Goal: Transaction & Acquisition: Obtain resource

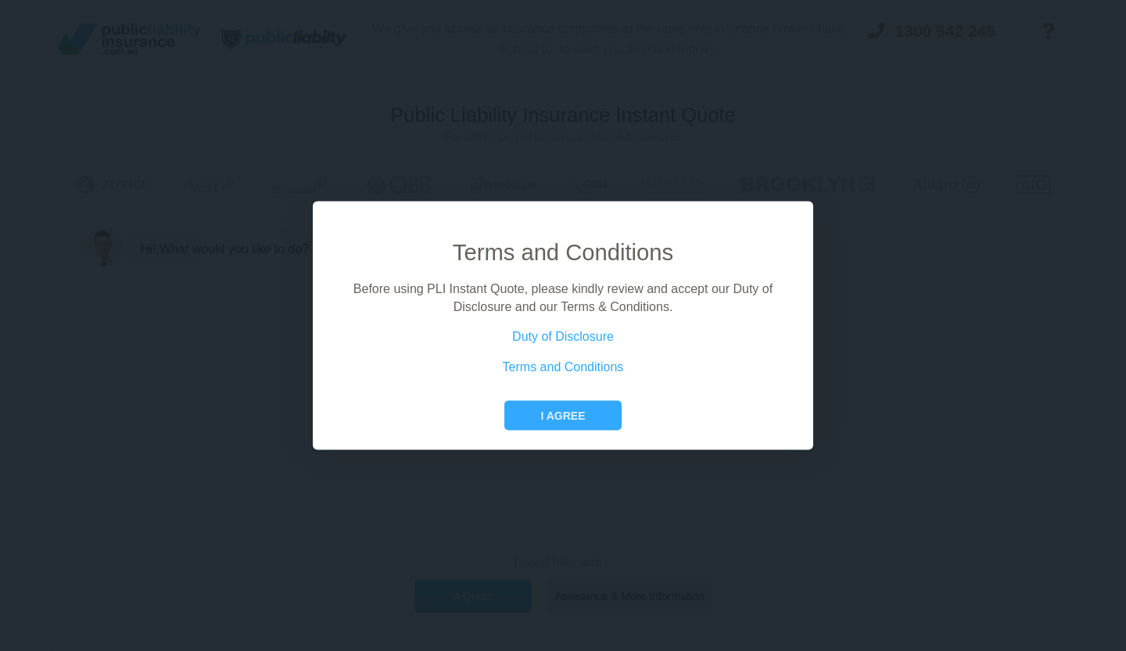
click at [603, 420] on button "I agree" at bounding box center [562, 416] width 116 height 30
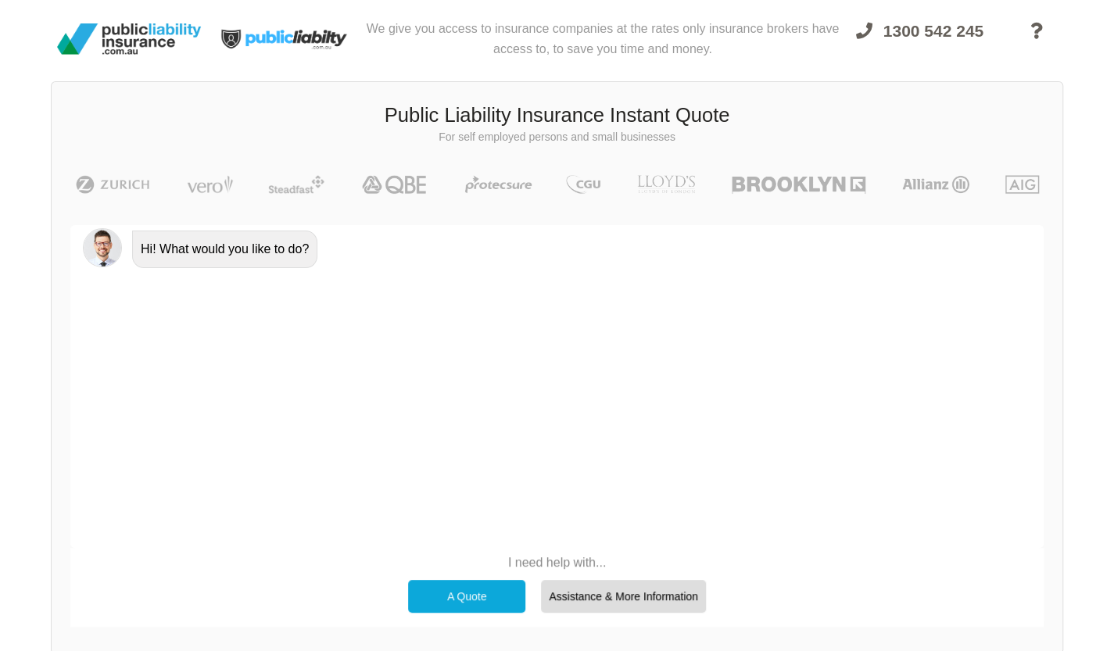
click at [491, 600] on div "A Quote" at bounding box center [466, 596] width 117 height 33
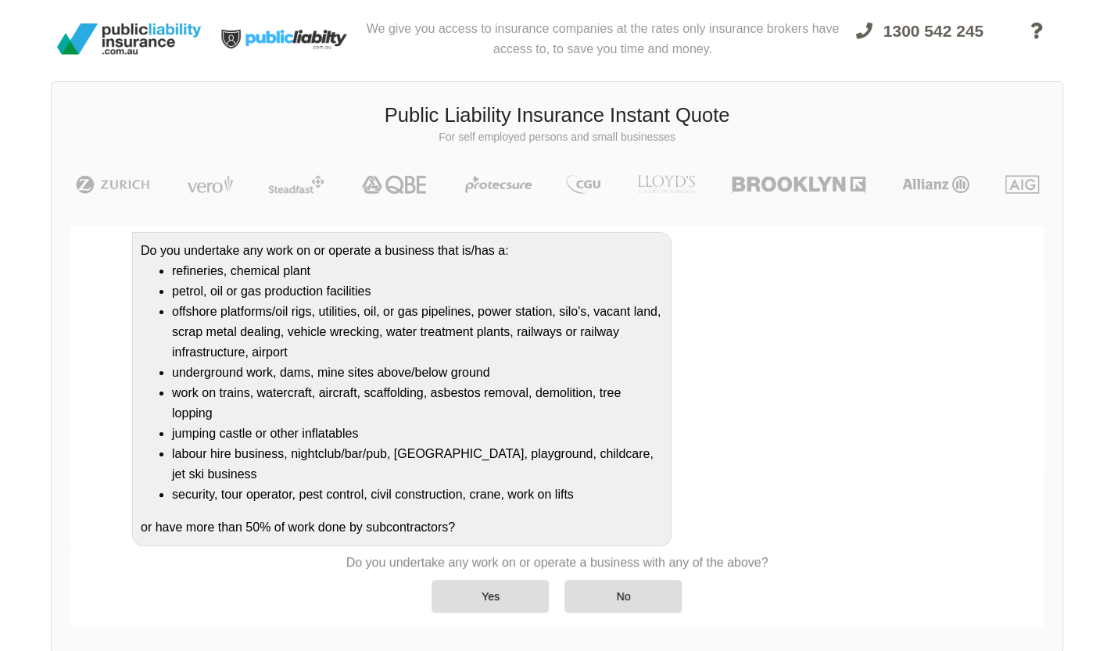
scroll to position [149, 0]
click at [633, 597] on div "No" at bounding box center [622, 596] width 117 height 33
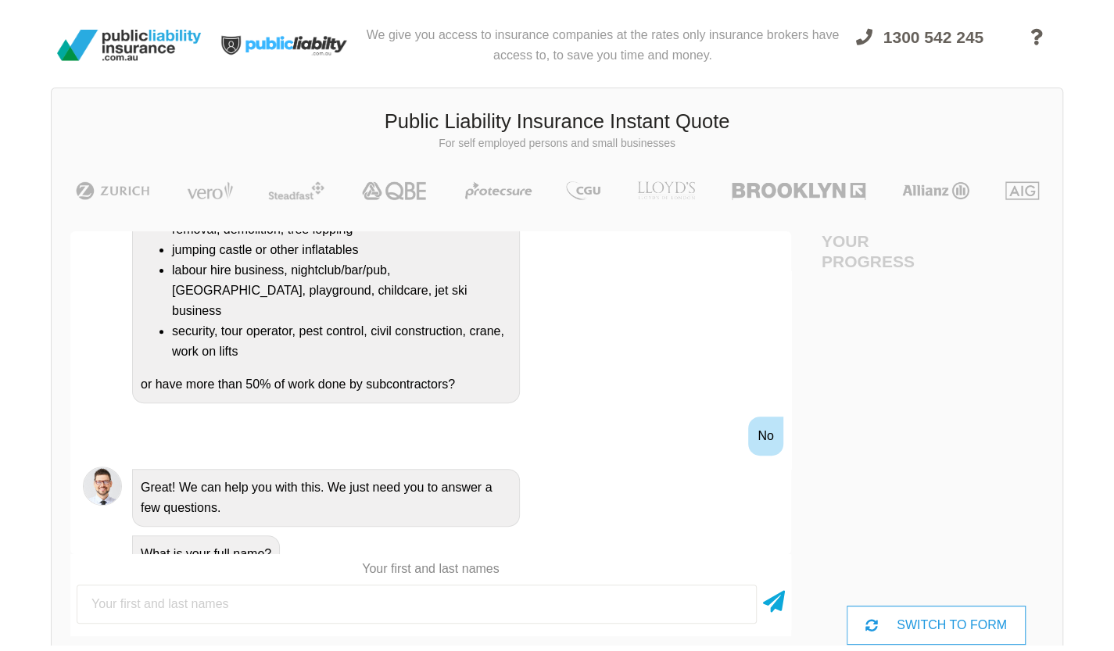
scroll to position [0, 0]
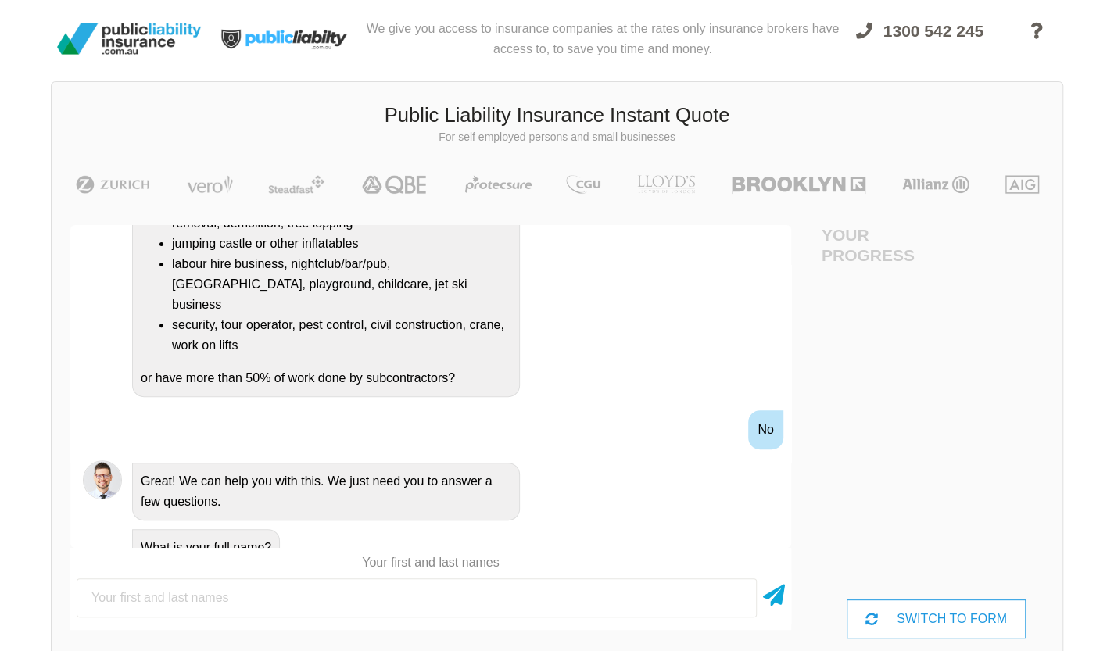
click at [910, 611] on div "SWITCH TO FORM" at bounding box center [936, 619] width 178 height 39
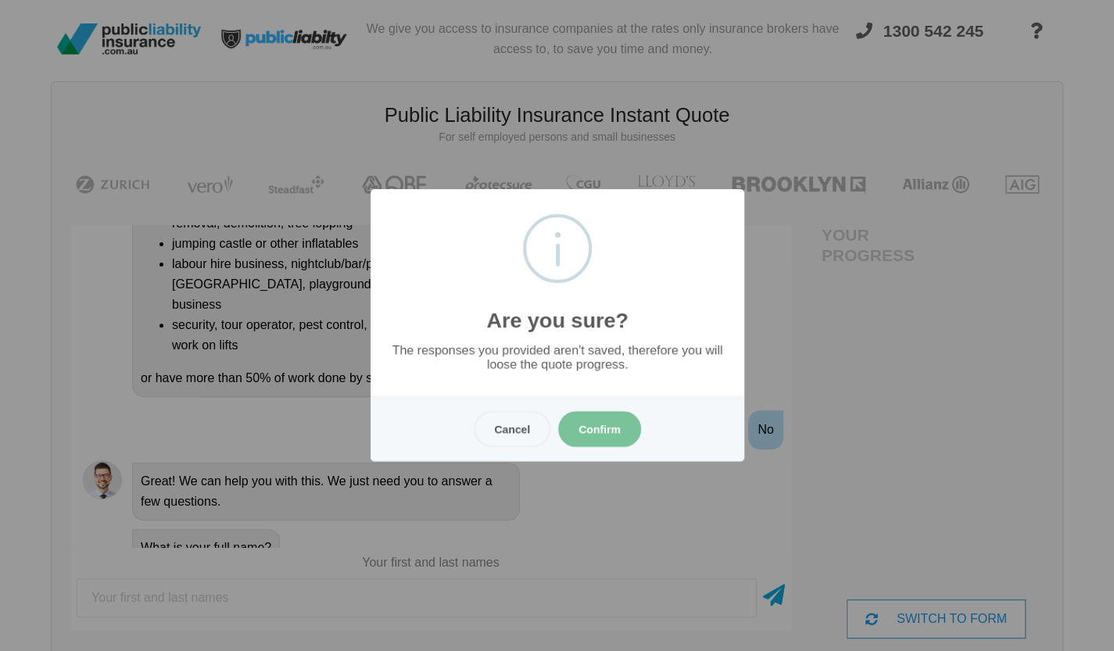
click at [600, 432] on button "Confirm" at bounding box center [599, 429] width 83 height 36
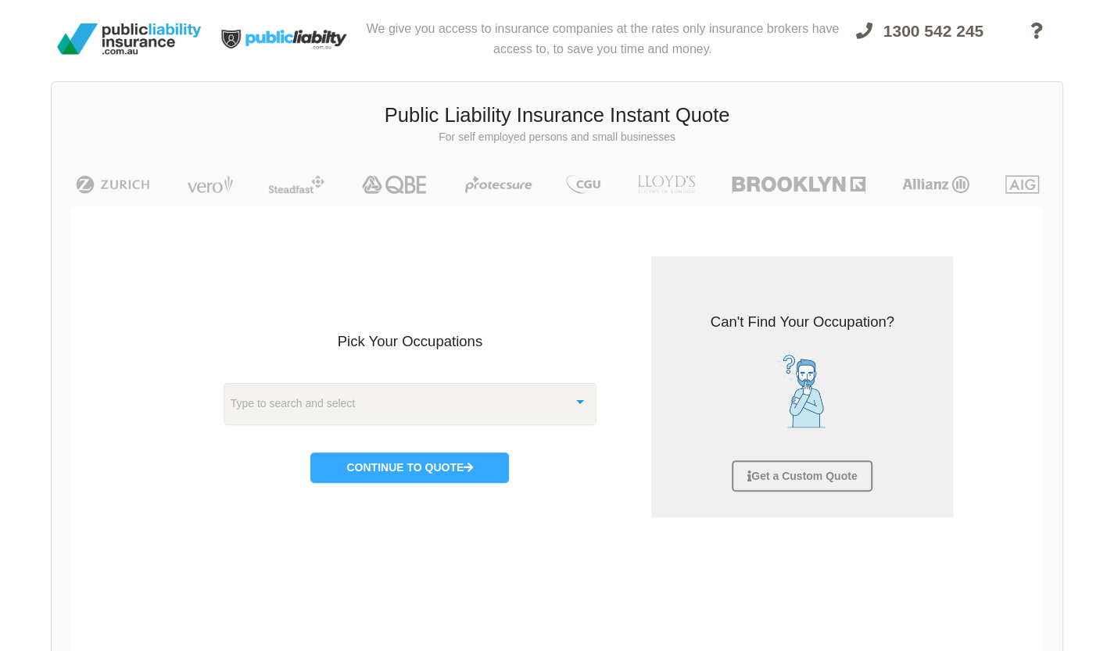
scroll to position [39, 0]
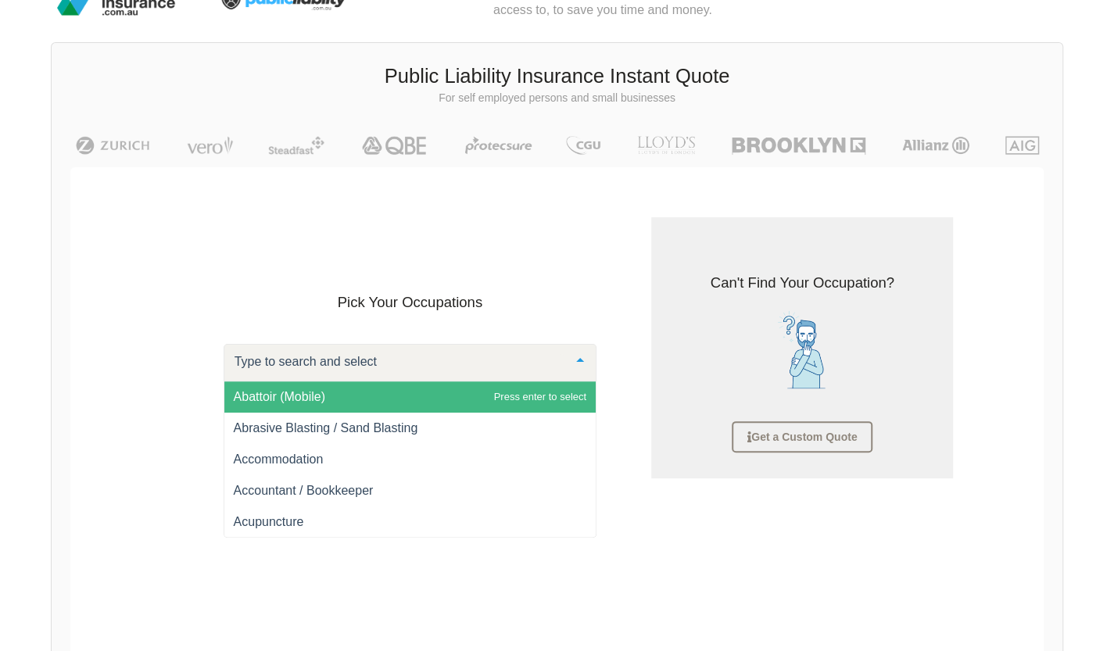
click at [585, 374] on div at bounding box center [579, 362] width 31 height 34
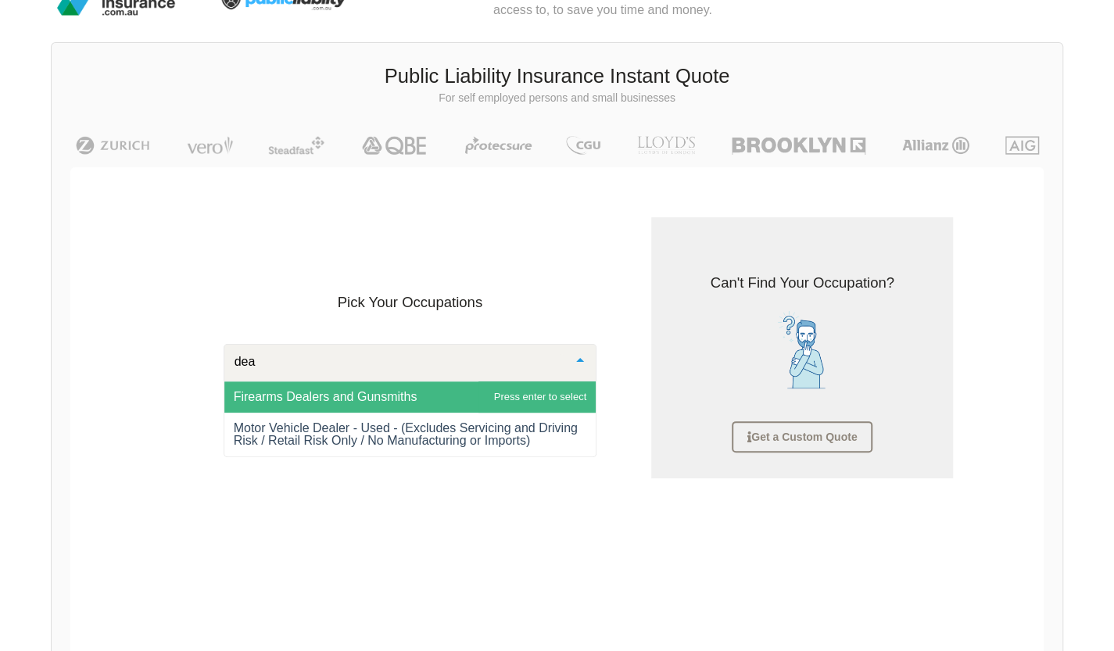
type input "deal"
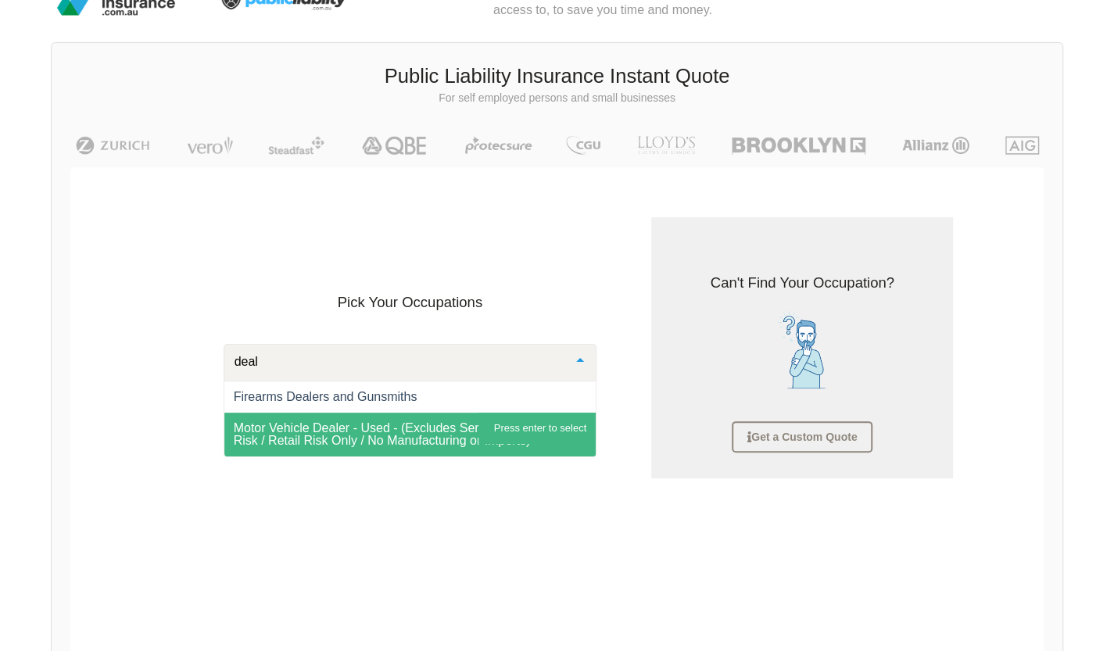
click at [319, 442] on span "Motor Vehicle Dealer - Used - (Excludes Servicing and Driving Risk / Retail Ris…" at bounding box center [408, 434] width 348 height 26
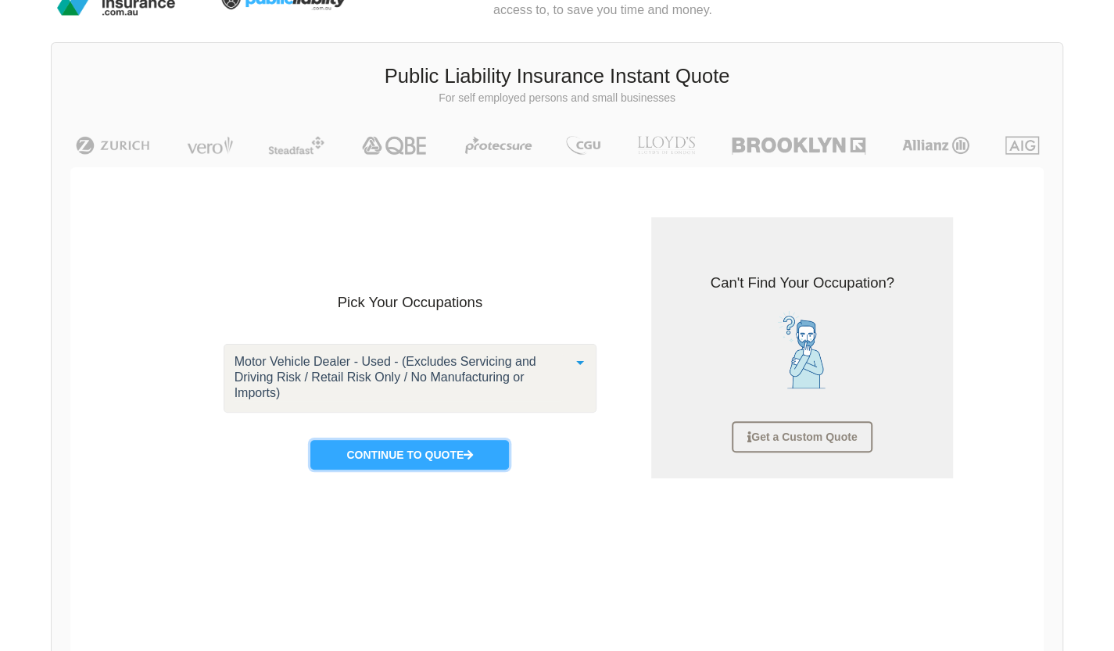
click at [394, 461] on button "Continue to Quote" at bounding box center [409, 455] width 199 height 30
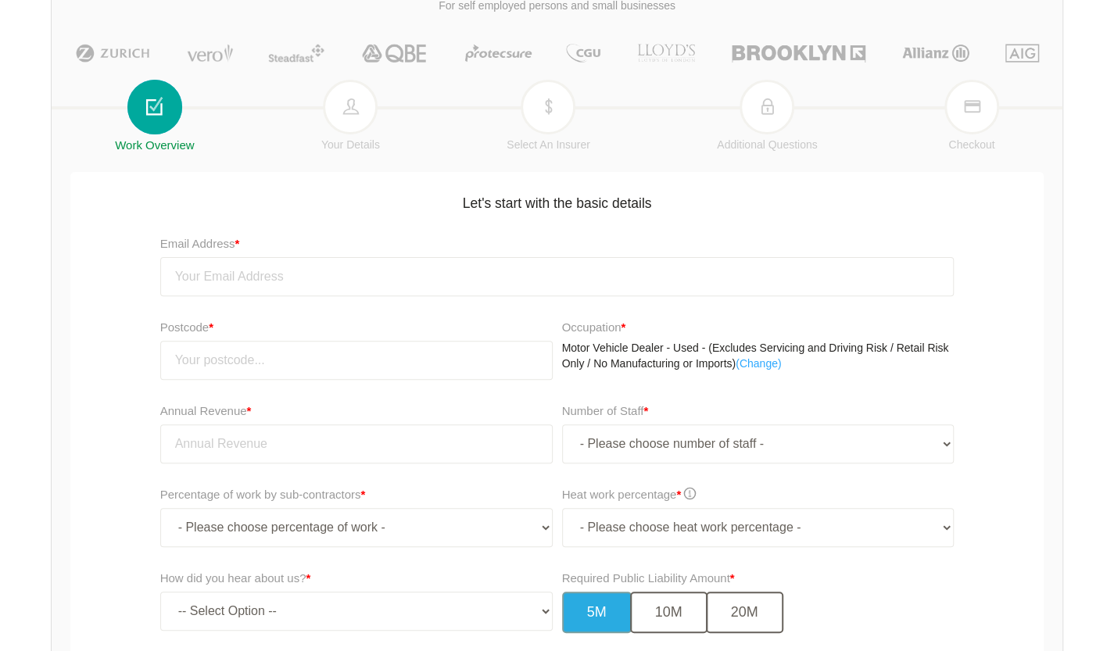
scroll to position [117, 0]
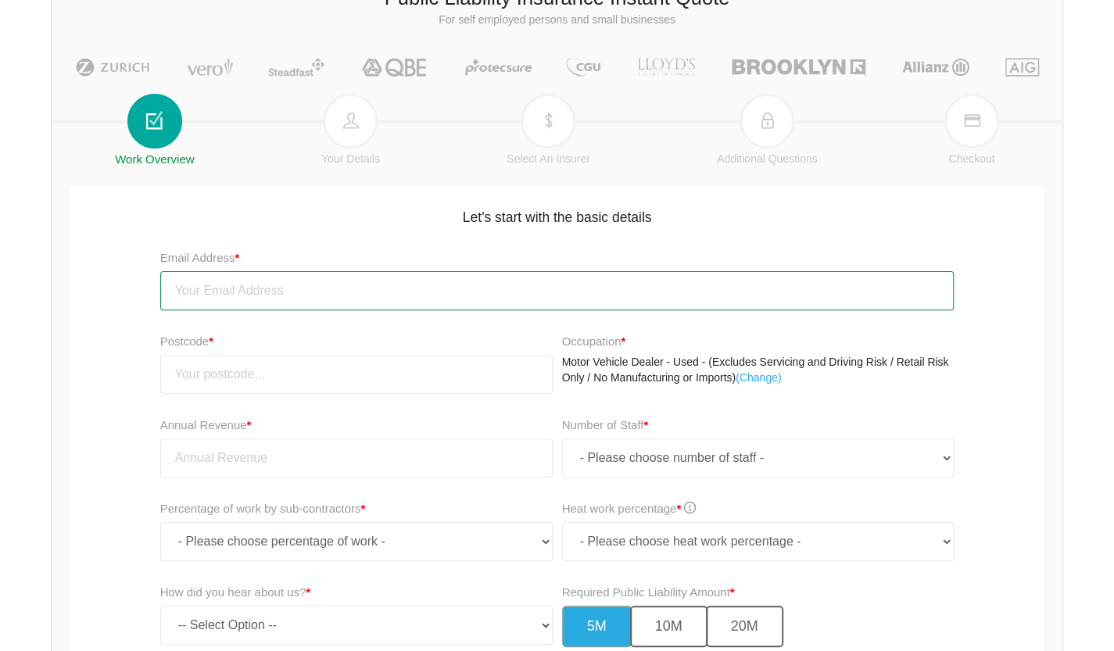
click at [330, 292] on input "email" at bounding box center [557, 290] width 794 height 39
type input "[EMAIL_ADDRESS][DOMAIN_NAME]"
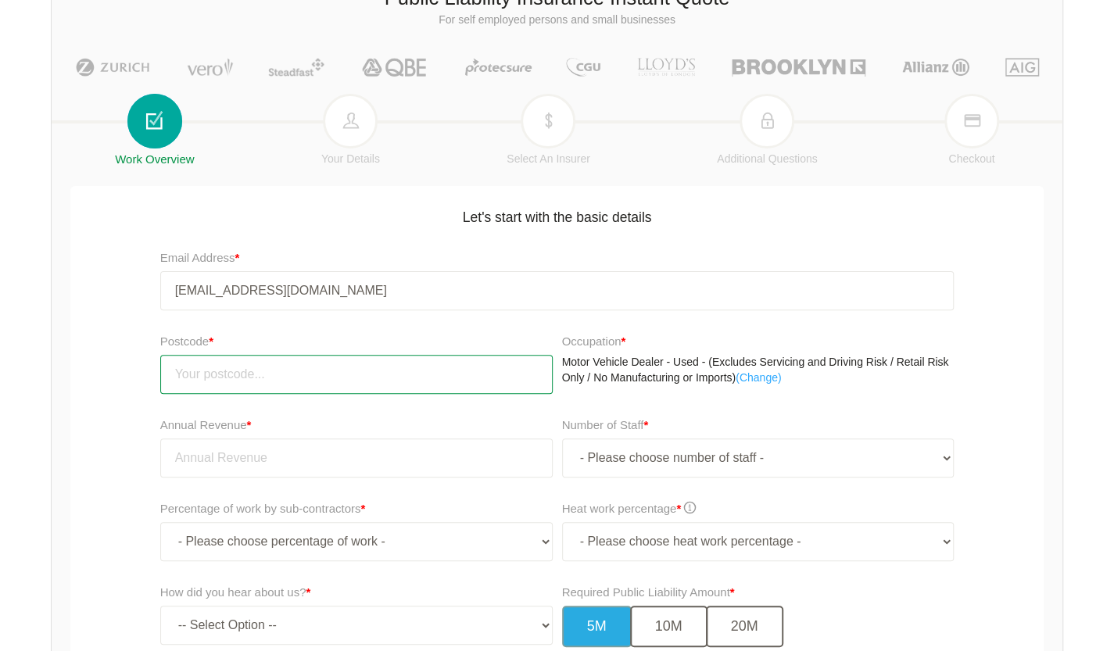
type input "2190"
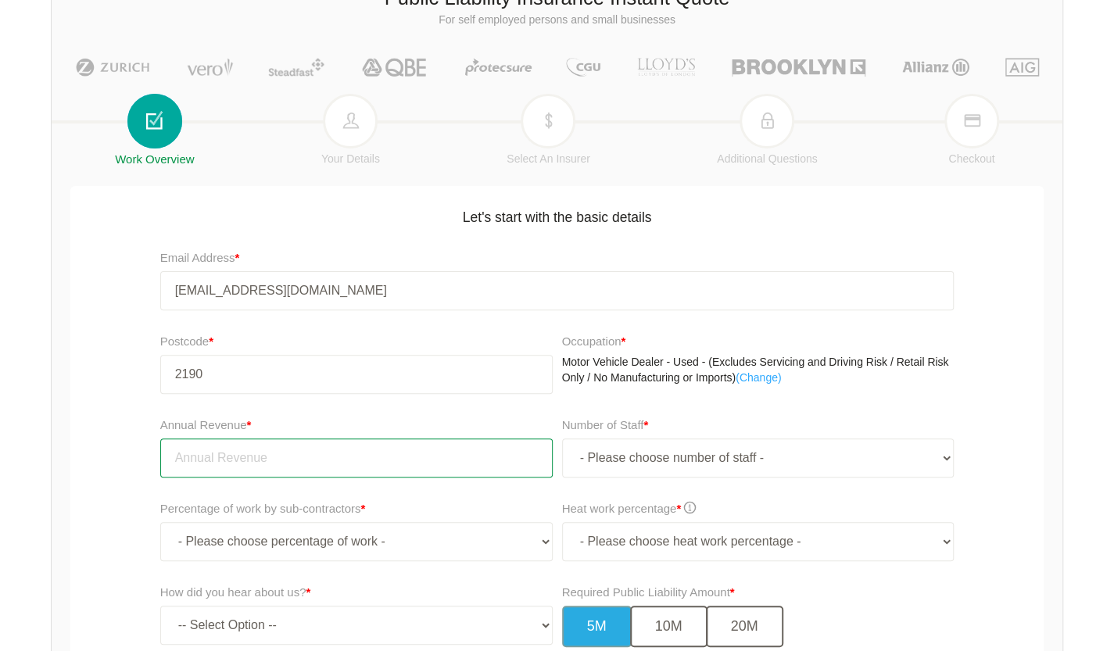
click at [324, 455] on input "tel" at bounding box center [356, 458] width 392 height 39
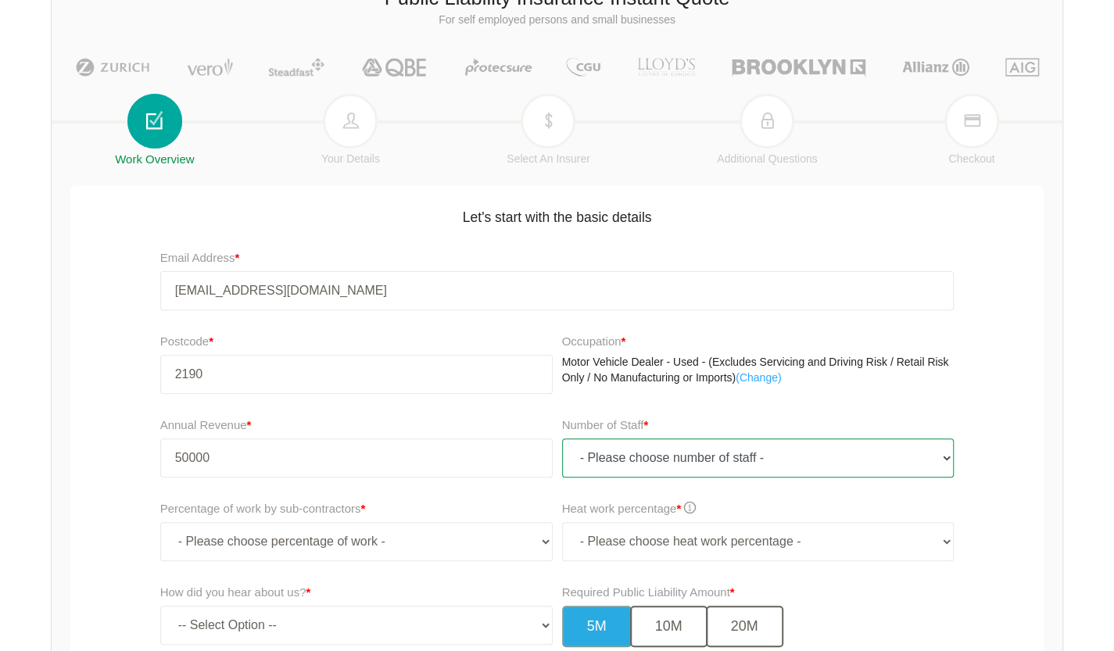
type input "50,000.00"
click at [705, 460] on select "- Please choose number of staff - 1 2 3 4 5 6 7 8 9 10 11+" at bounding box center [758, 458] width 392 height 39
select select "1"
click at [562, 439] on select "- Please choose number of staff - 1 2 3 4 5 6 7 8 9 10 11+" at bounding box center [758, 458] width 392 height 39
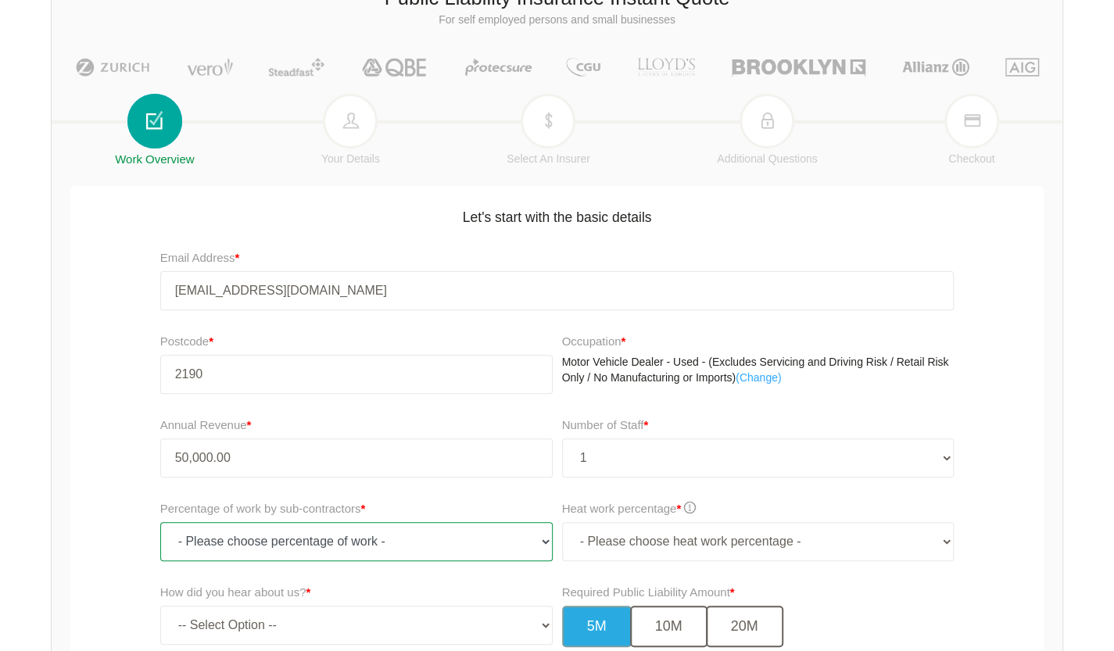
click at [291, 544] on select "- Please choose percentage of work - 0% 0 to 9.99% 10% to 19.99% 20% to 29.99% …" at bounding box center [356, 541] width 392 height 39
select select "0"
click at [160, 522] on select "- Please choose percentage of work - 0% 0 to 9.99% 10% to 19.99% 20% to 29.99% …" at bounding box center [356, 541] width 392 height 39
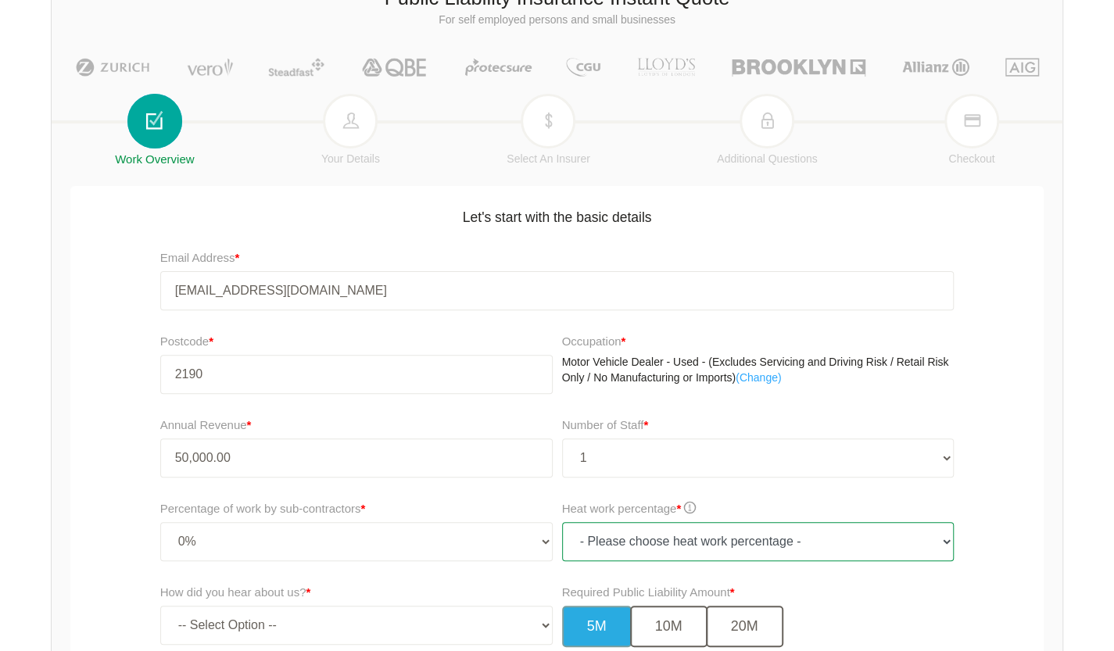
click at [846, 541] on select "- Please choose heat work percentage - 0% 0 to 5% Above 5%" at bounding box center [758, 541] width 392 height 39
select select "0"
click at [562, 522] on select "- Please choose heat work percentage - 0% 0 to 5% Above 5%" at bounding box center [758, 541] width 392 height 39
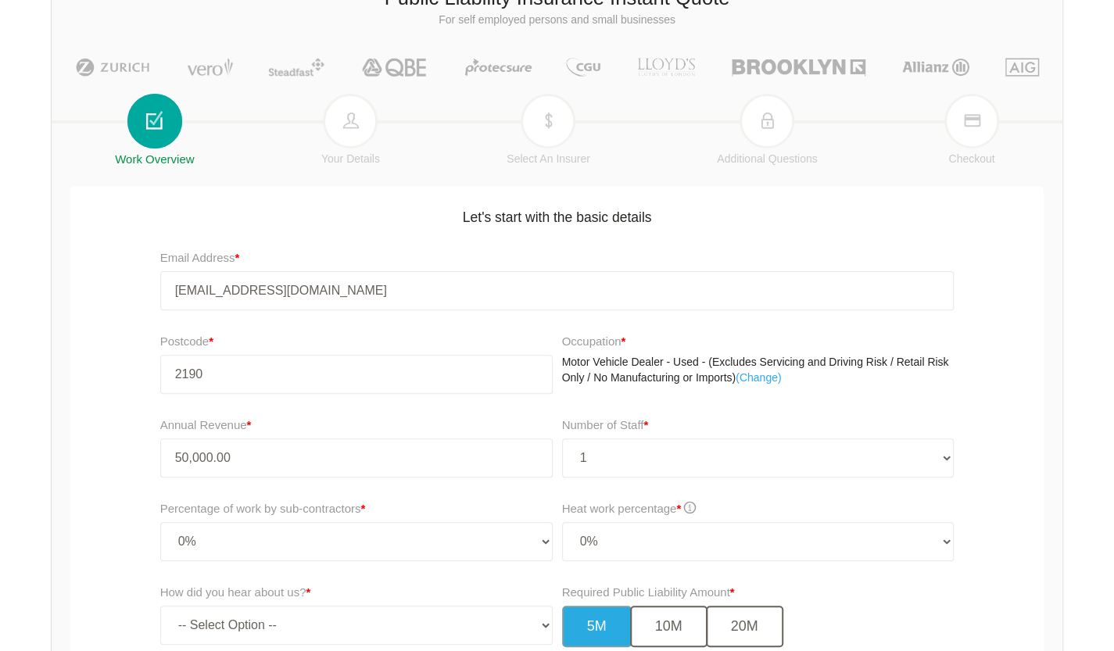
click at [539, 575] on div "Percentage of work by sub-contractors * - Please choose percentage of work - 0%…" at bounding box center [353, 537] width 409 height 84
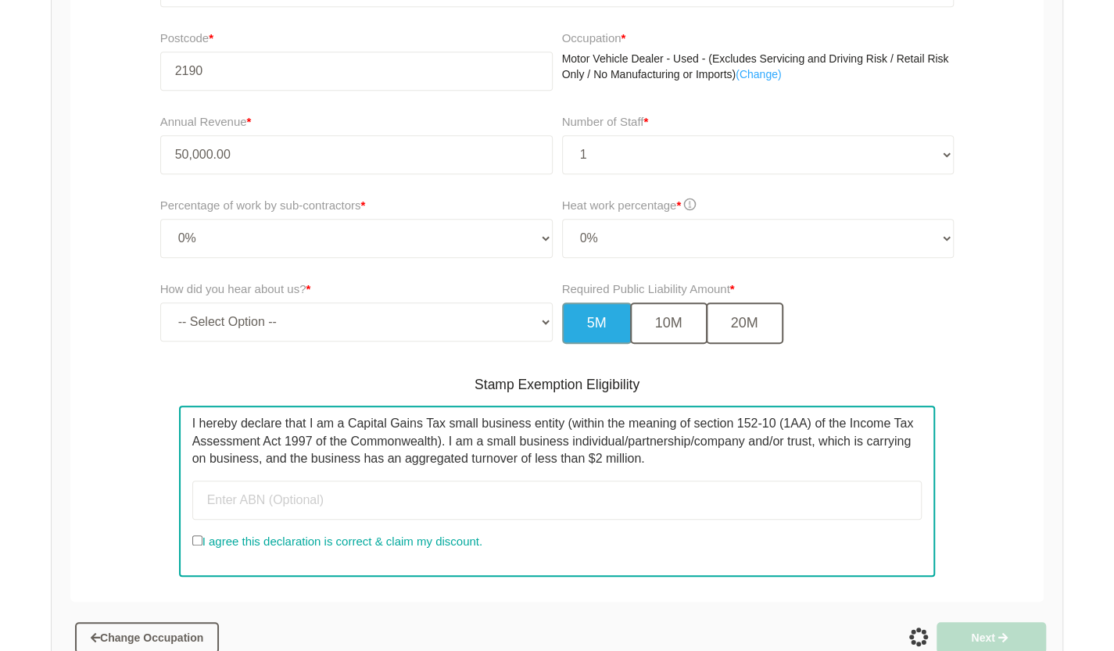
scroll to position [430, 0]
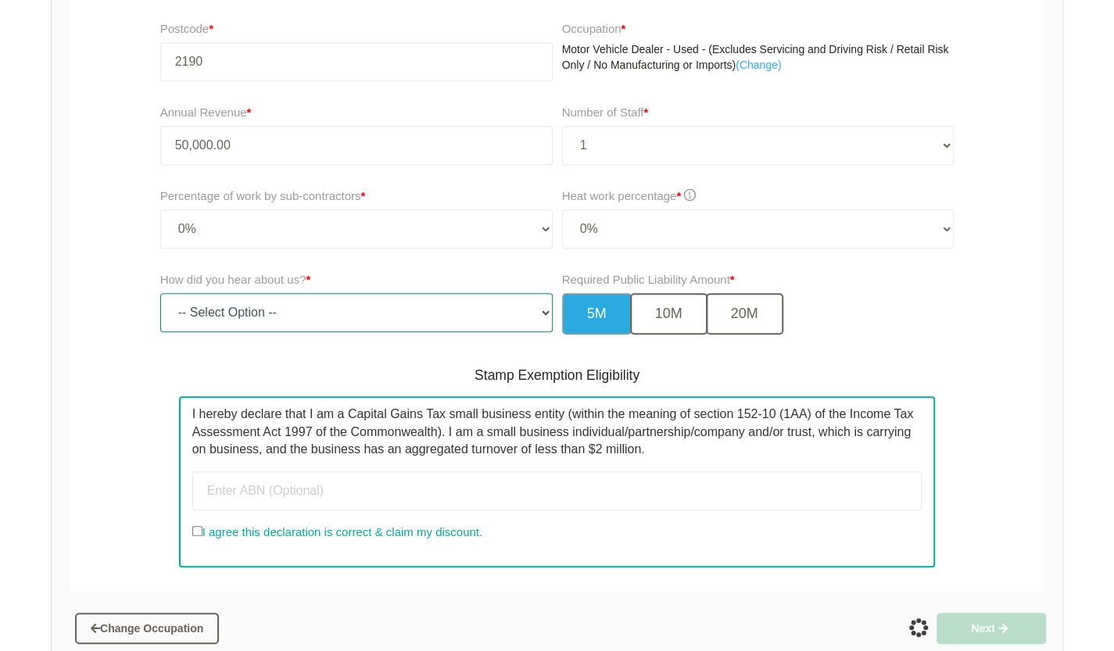
click at [316, 313] on select "-- Select Option -- TV Commercial Google Search Bing Search Referred by Someone…" at bounding box center [356, 312] width 392 height 39
select select "google"
click at [160, 293] on select "-- Select Option -- TV Commercial Google Search Bing Search Referred by Someone…" at bounding box center [356, 312] width 392 height 39
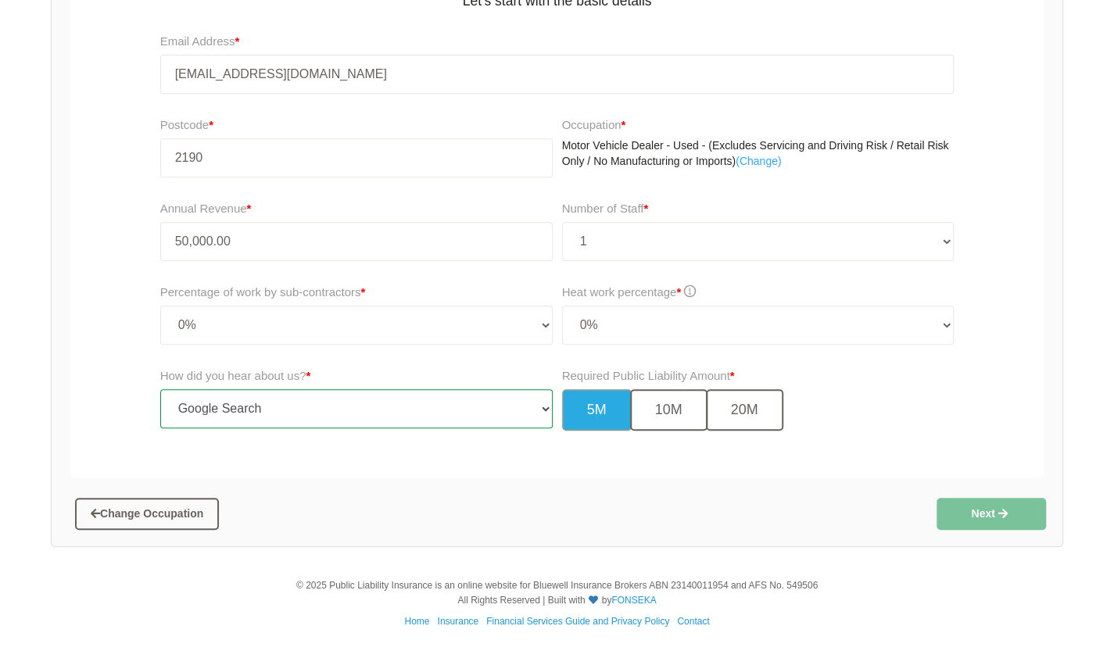
scroll to position [333, 0]
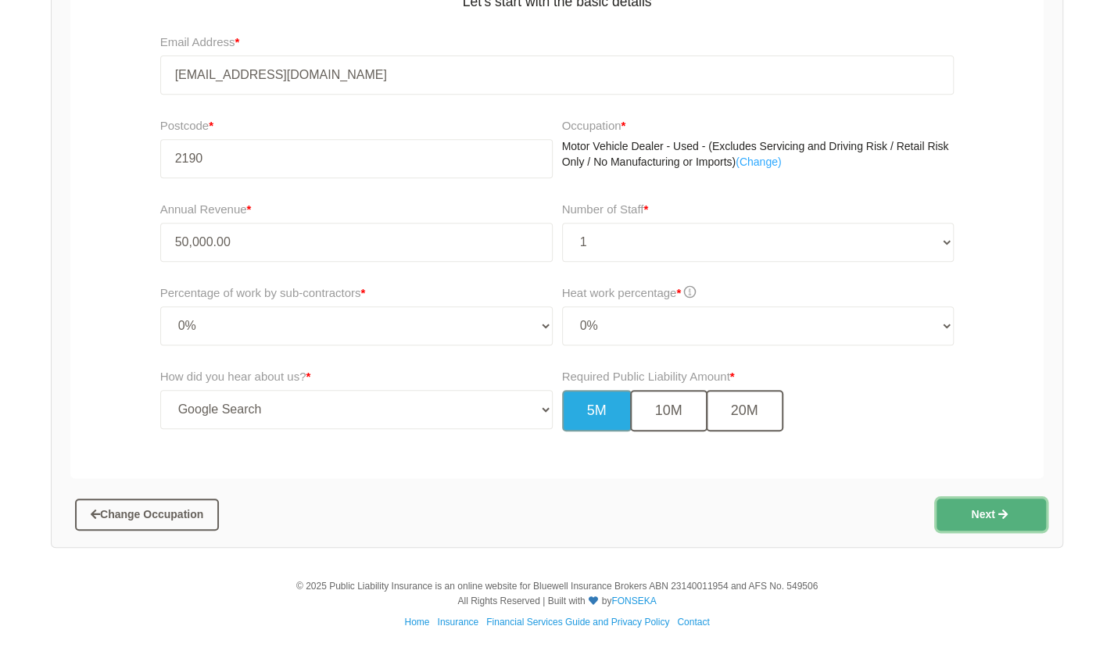
click at [982, 514] on button "Next" at bounding box center [990, 514] width 109 height 31
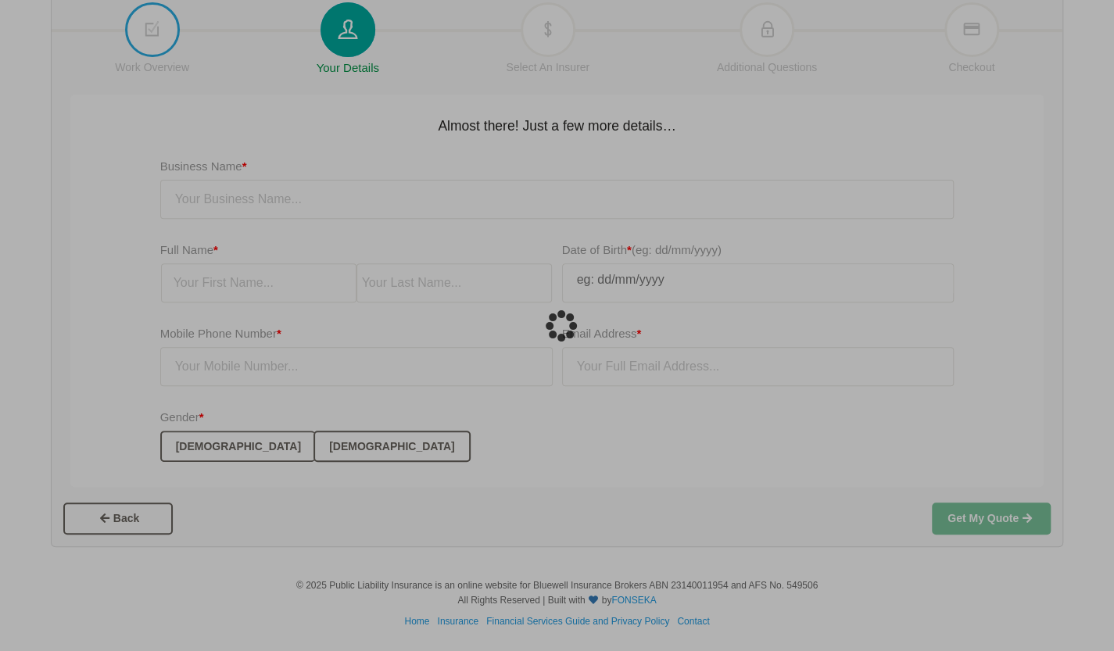
scroll to position [39, 0]
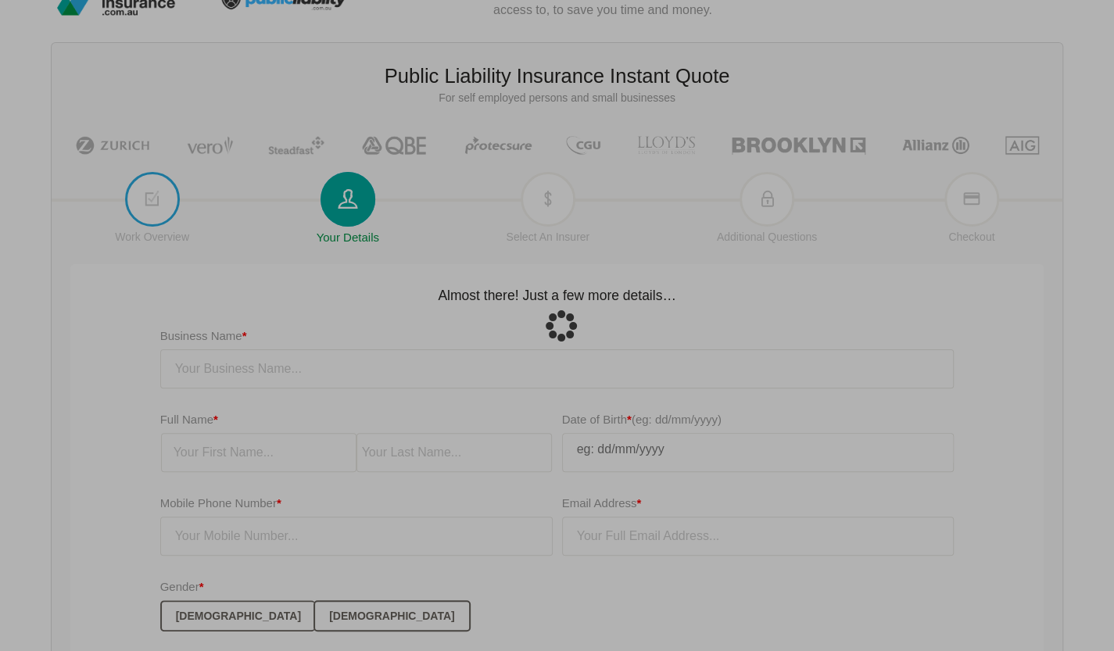
type input "[EMAIL_ADDRESS][DOMAIN_NAME]"
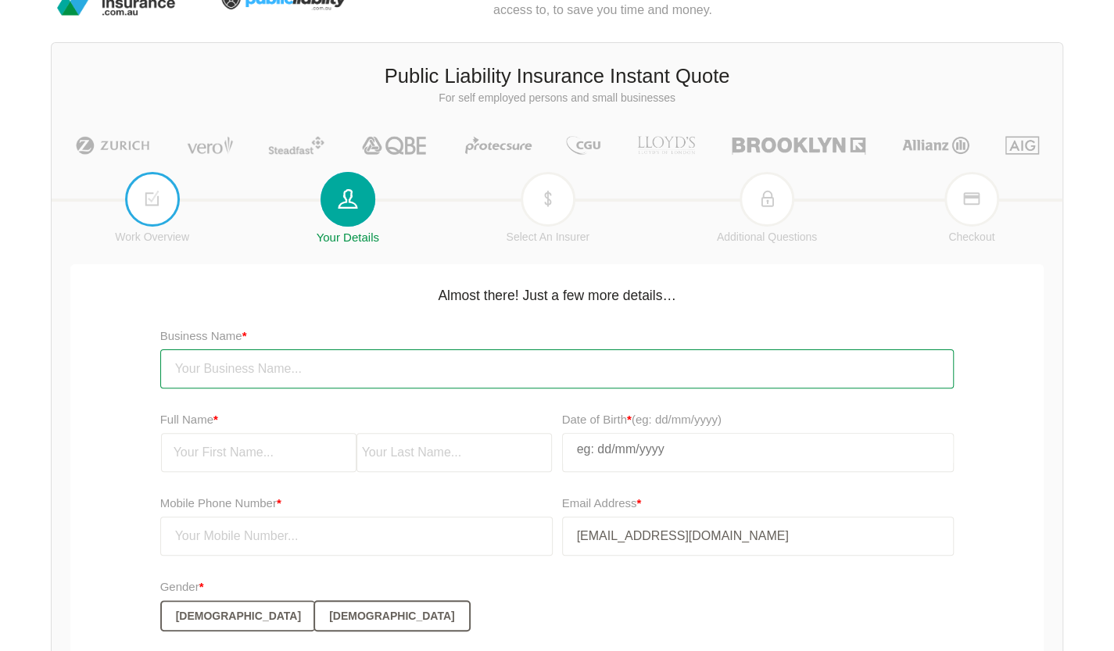
click at [246, 362] on input "text" at bounding box center [557, 368] width 794 height 39
type input "Hot Wheels Imports"
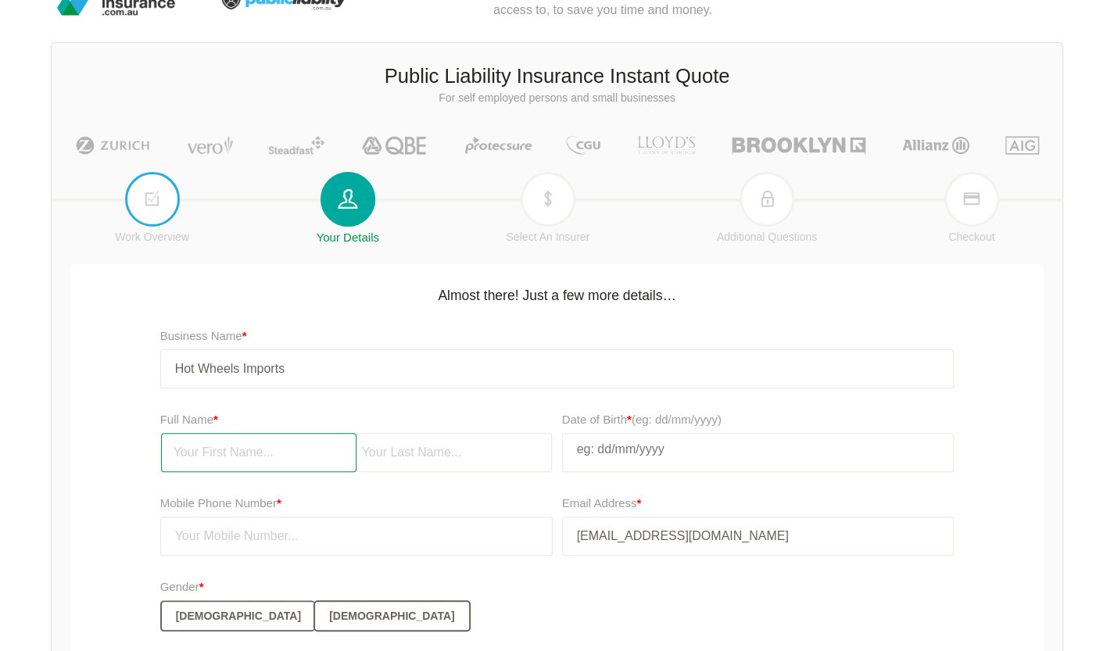
type input "[PERSON_NAME]"
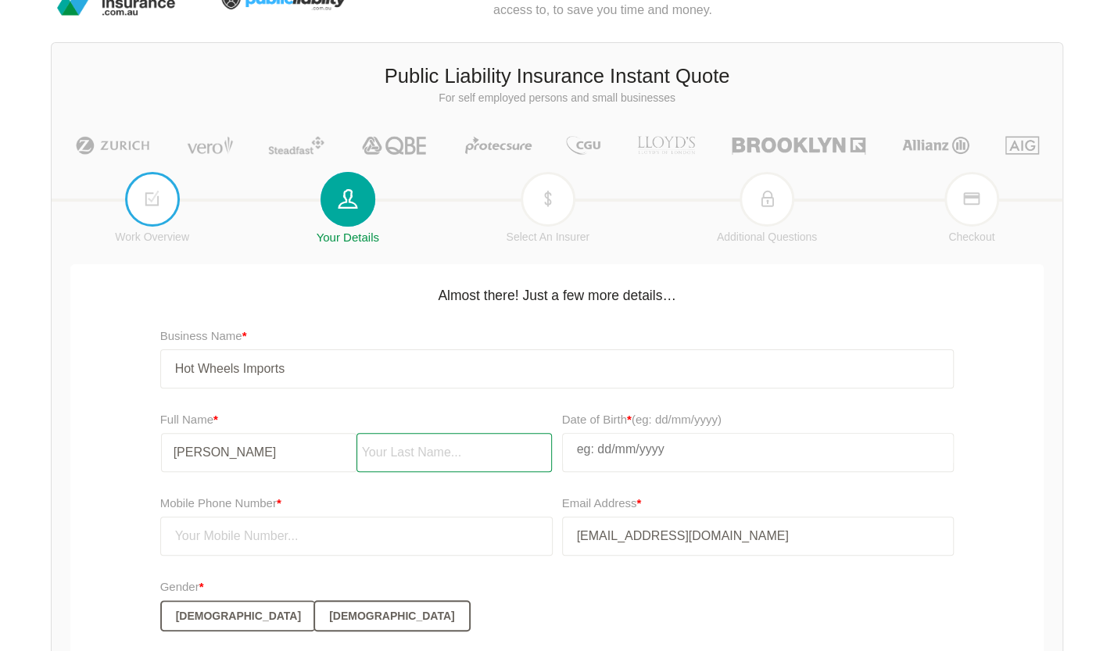
type input "[PERSON_NAME]"
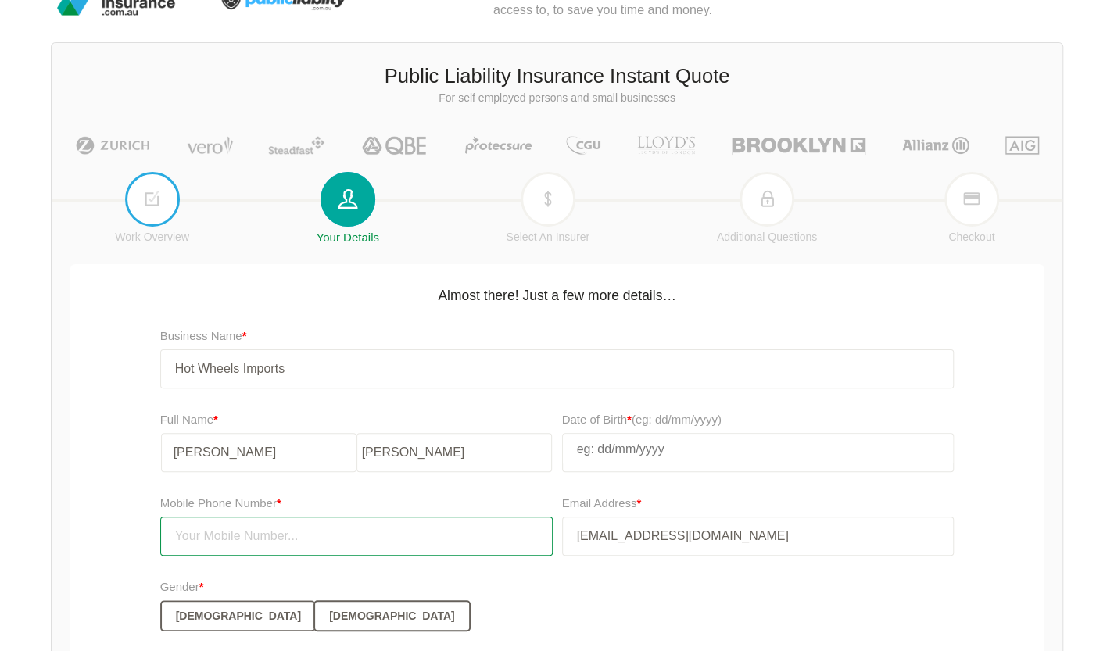
type input "0401323766"
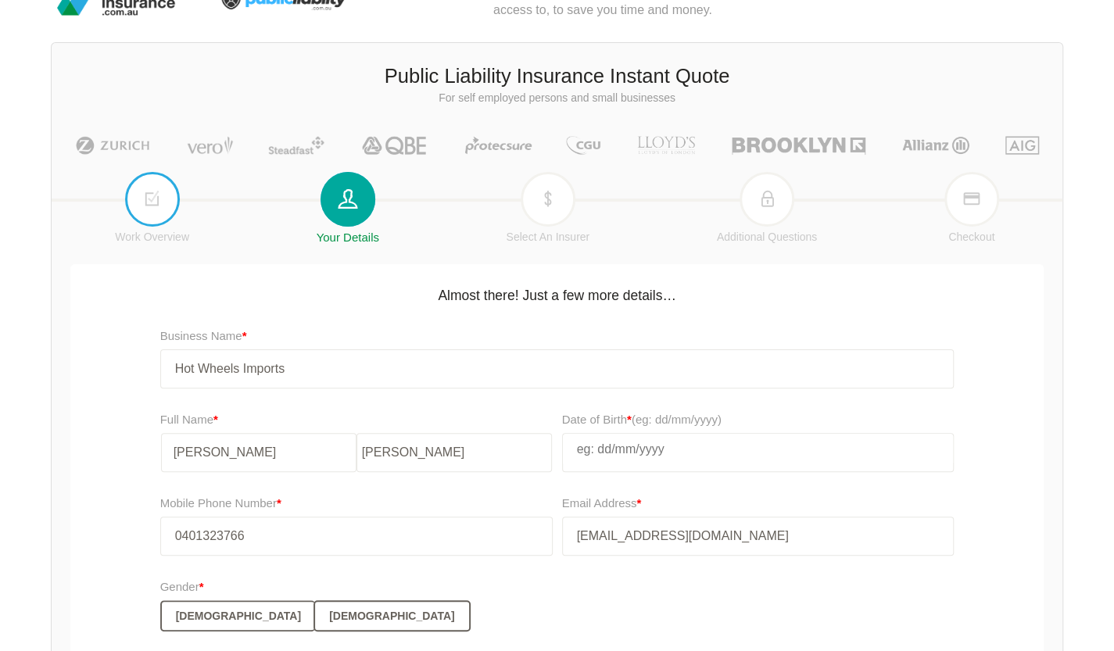
click at [646, 453] on input "text" at bounding box center [758, 449] width 391 height 31
select select "9"
select select "2007"
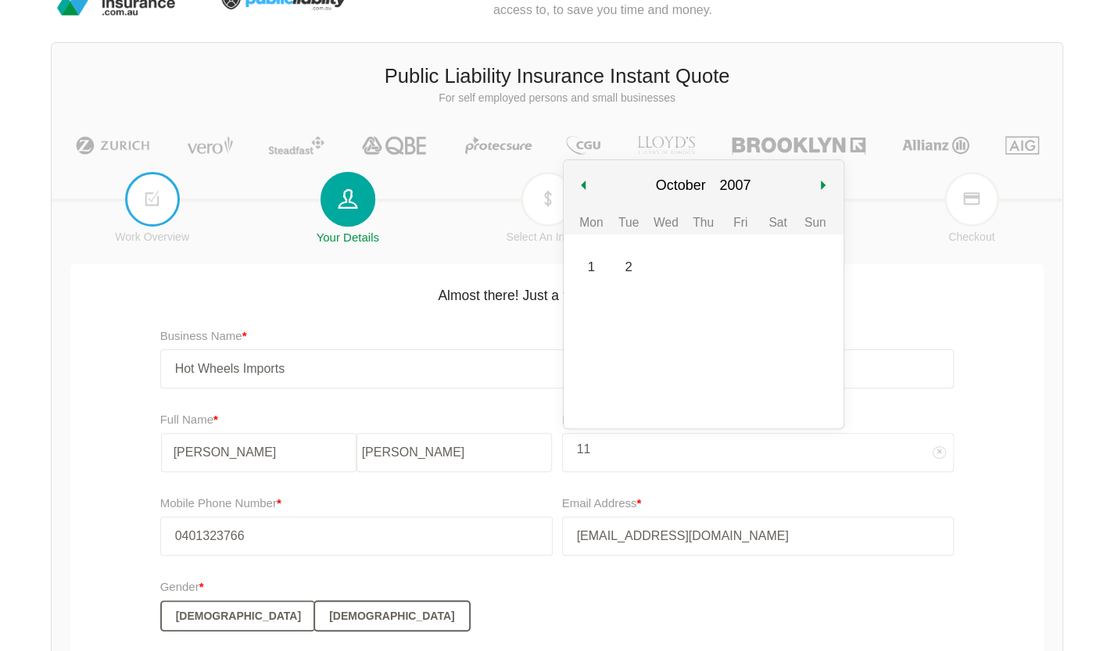
type input "1"
select select "2025"
type input "11/03/1"
select select "2"
select select "1"
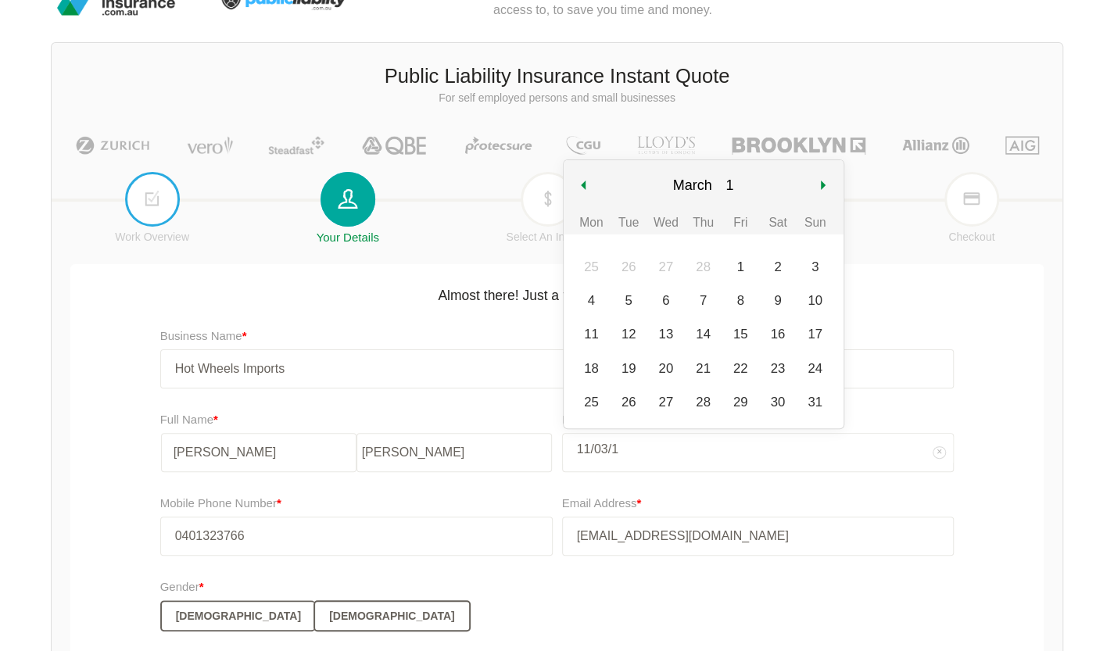
type input "[DATE]"
select select "19"
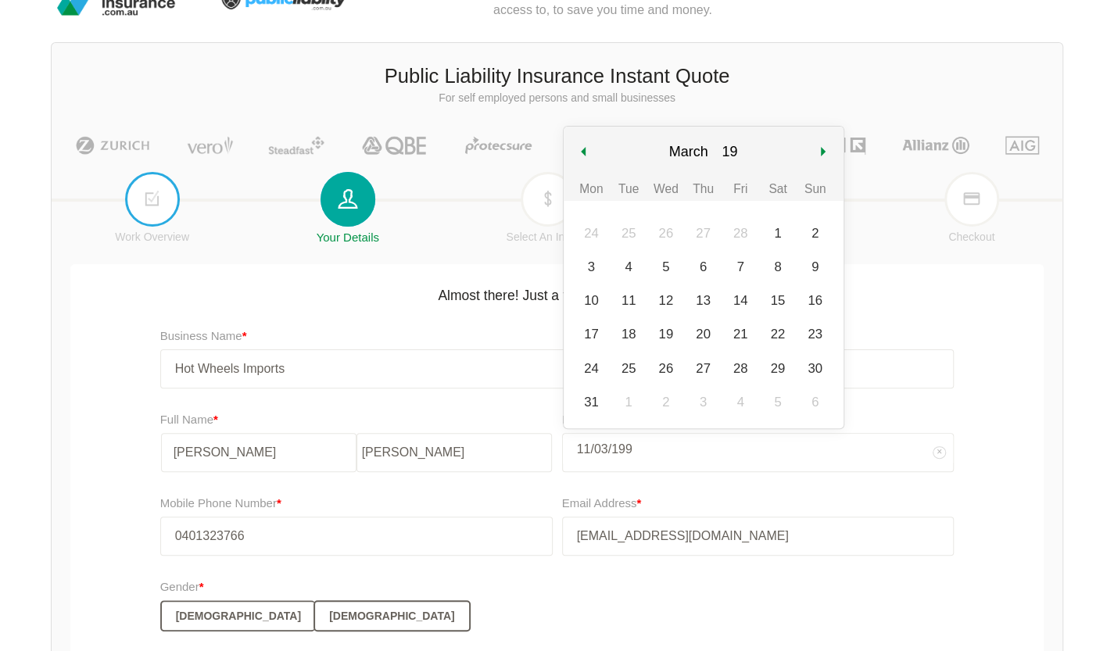
type input "[DATE]"
select select "1990"
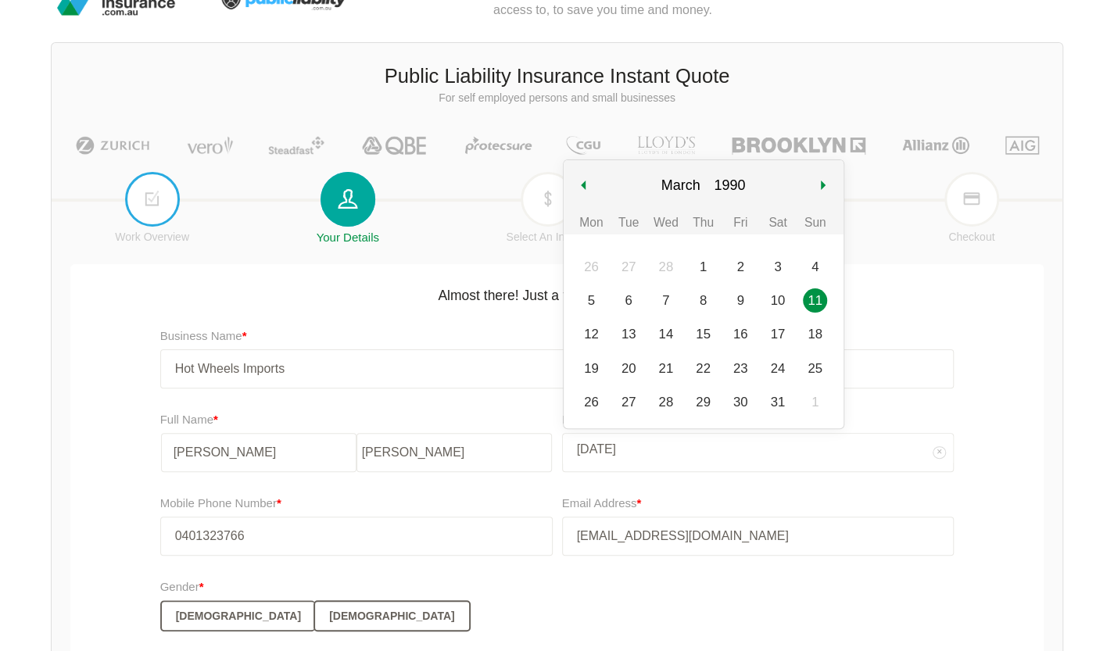
type input "[DATE]"
click at [990, 499] on div "Mobile Phone Number * 0401323766 Email Address * [EMAIL_ADDRESS][DOMAIN_NAME]" at bounding box center [556, 531] width 981 height 84
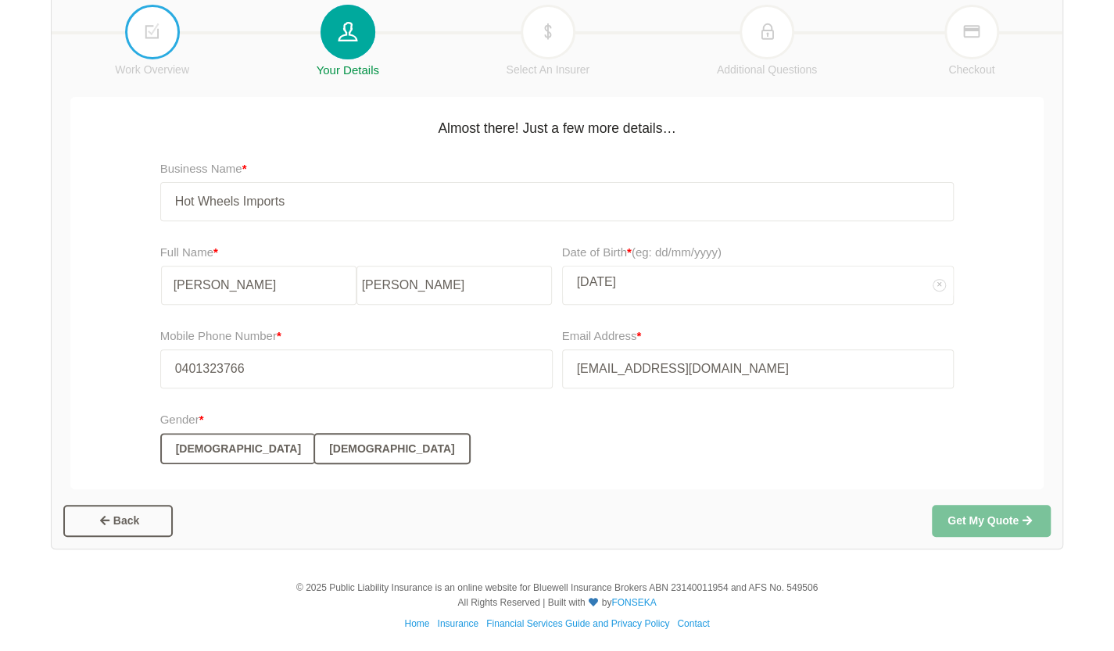
scroll to position [208, 0]
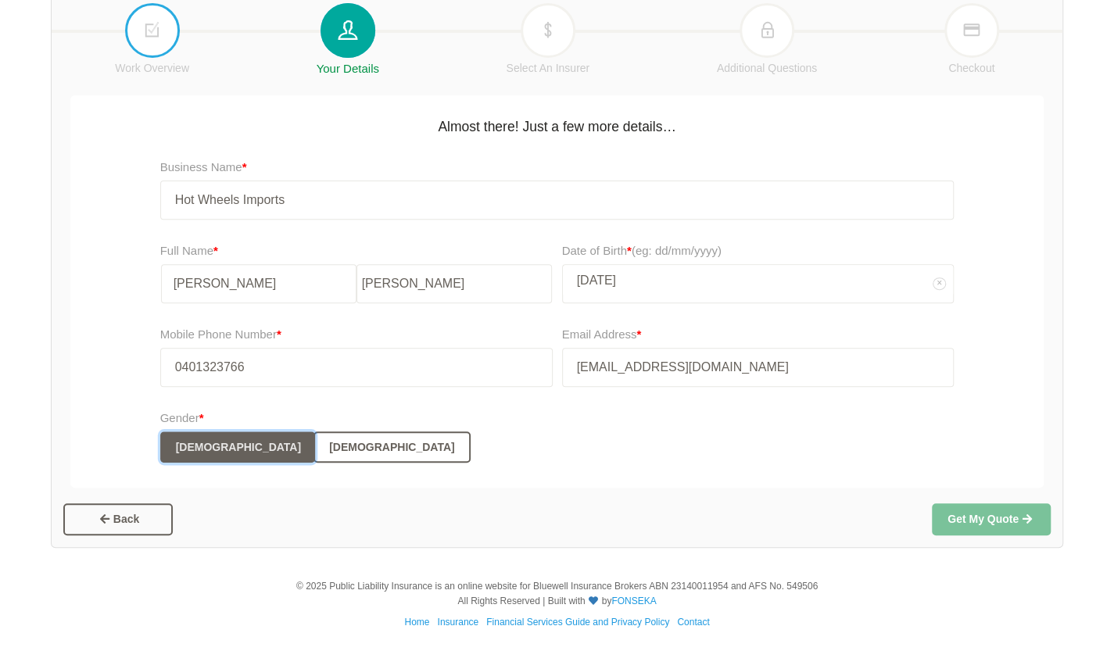
click at [192, 444] on button "[DEMOGRAPHIC_DATA]" at bounding box center [237, 446] width 155 height 31
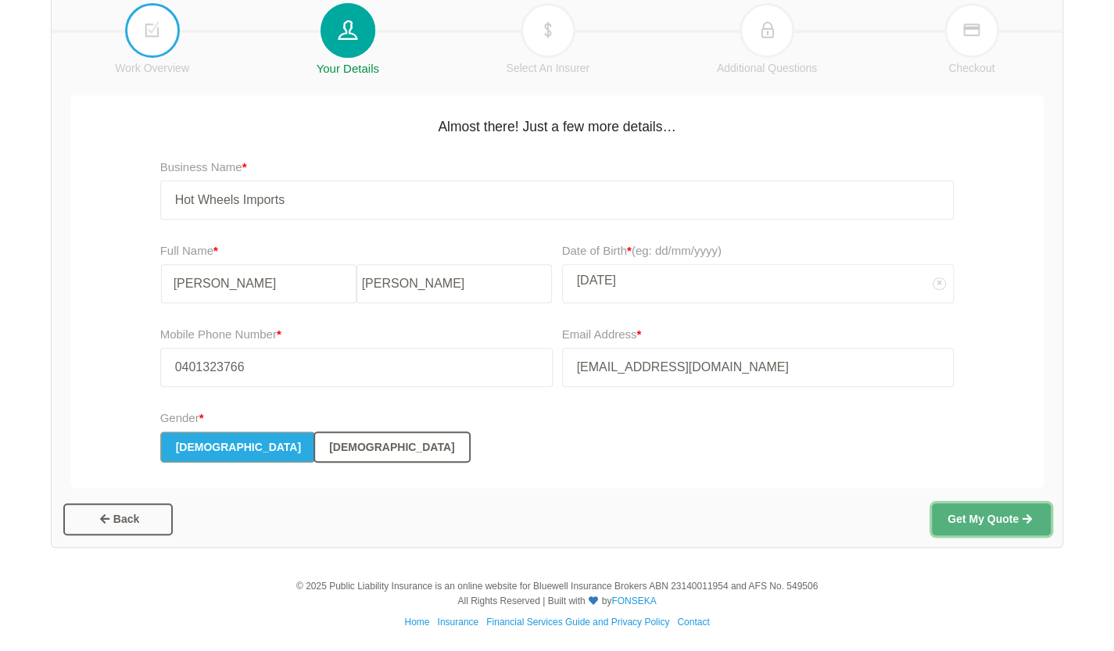
click at [1011, 525] on button "Get My Quote" at bounding box center [991, 518] width 119 height 31
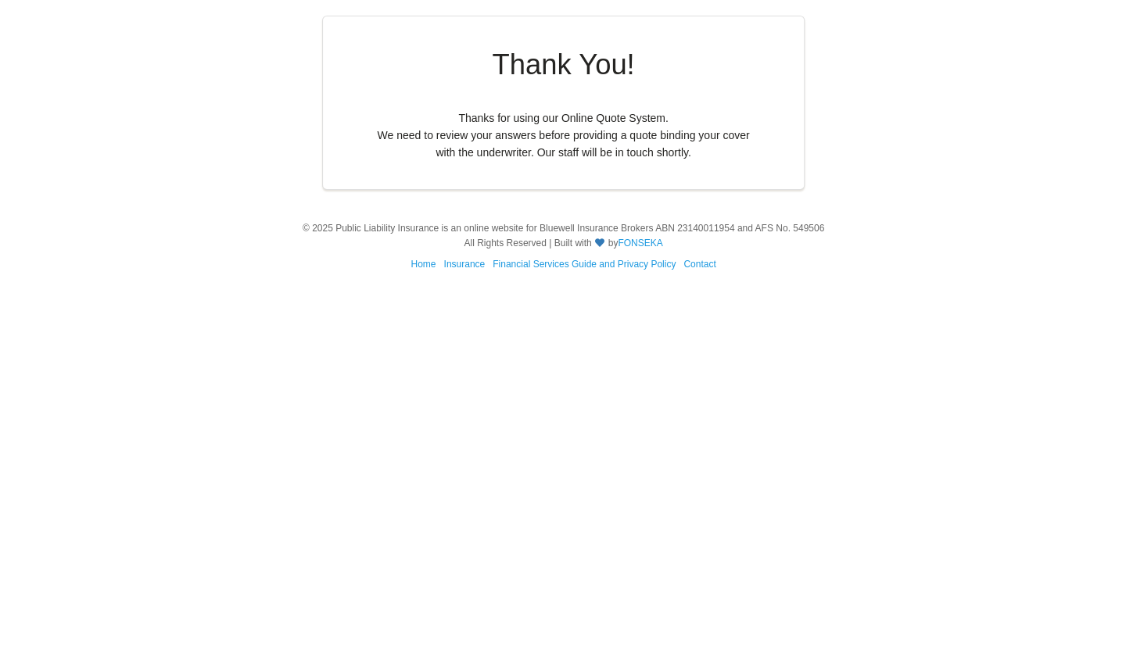
scroll to position [0, 0]
